Goal: Transaction & Acquisition: Purchase product/service

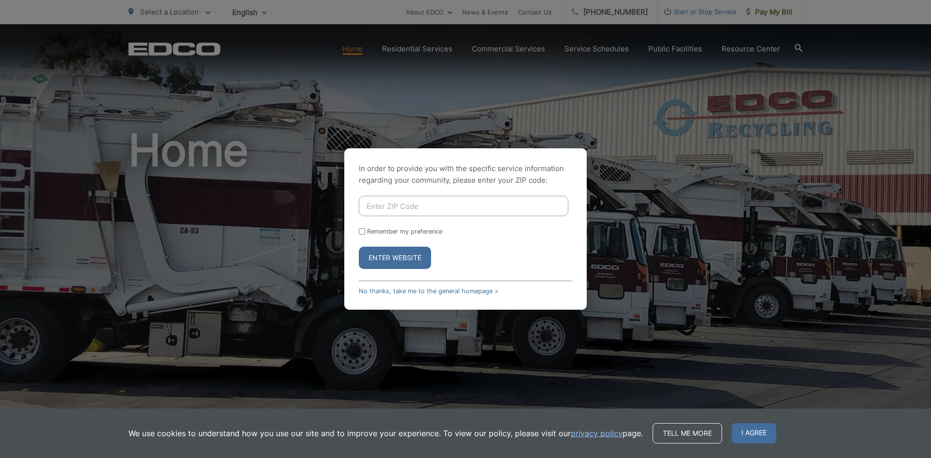
click at [404, 203] on input "Enter ZIP Code" at bounding box center [463, 206] width 209 height 20
type input "92109"
click at [408, 258] on button "Enter Website" at bounding box center [395, 258] width 72 height 22
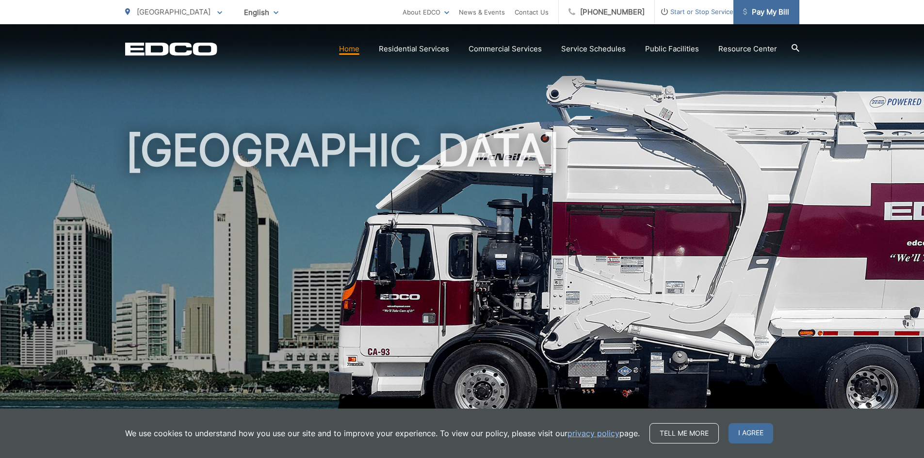
click at [778, 18] on link "Pay My Bill" at bounding box center [766, 12] width 66 height 24
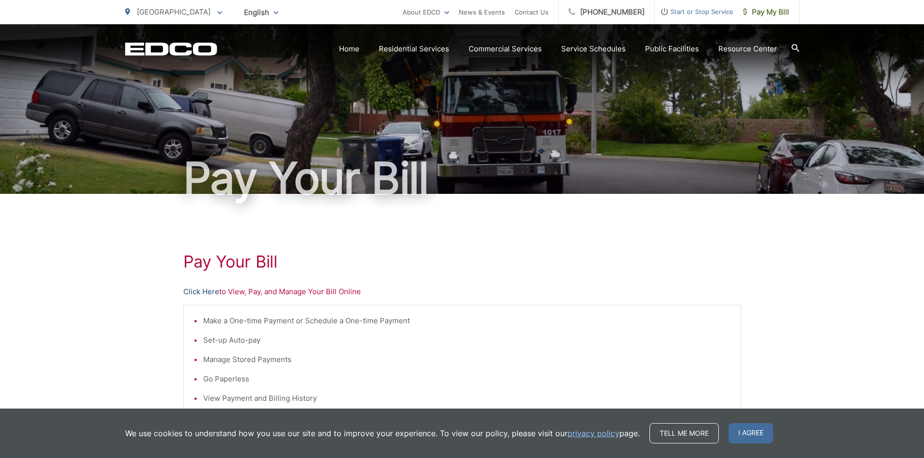
click at [208, 294] on link "Click Here" at bounding box center [201, 292] width 36 height 12
